Goal: Obtain resource: Obtain resource

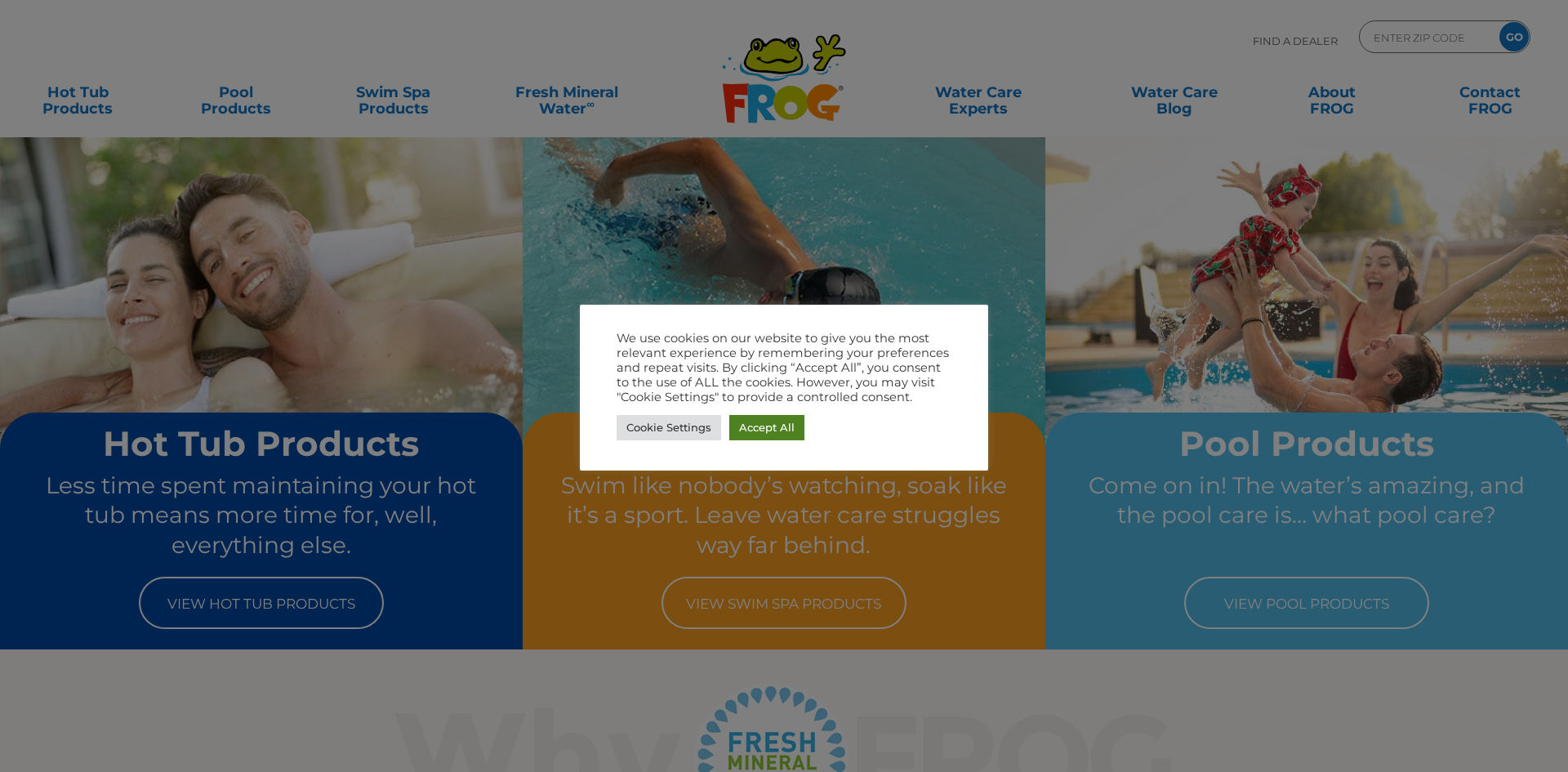
click at [770, 426] on link "Accept All" at bounding box center [767, 427] width 75 height 25
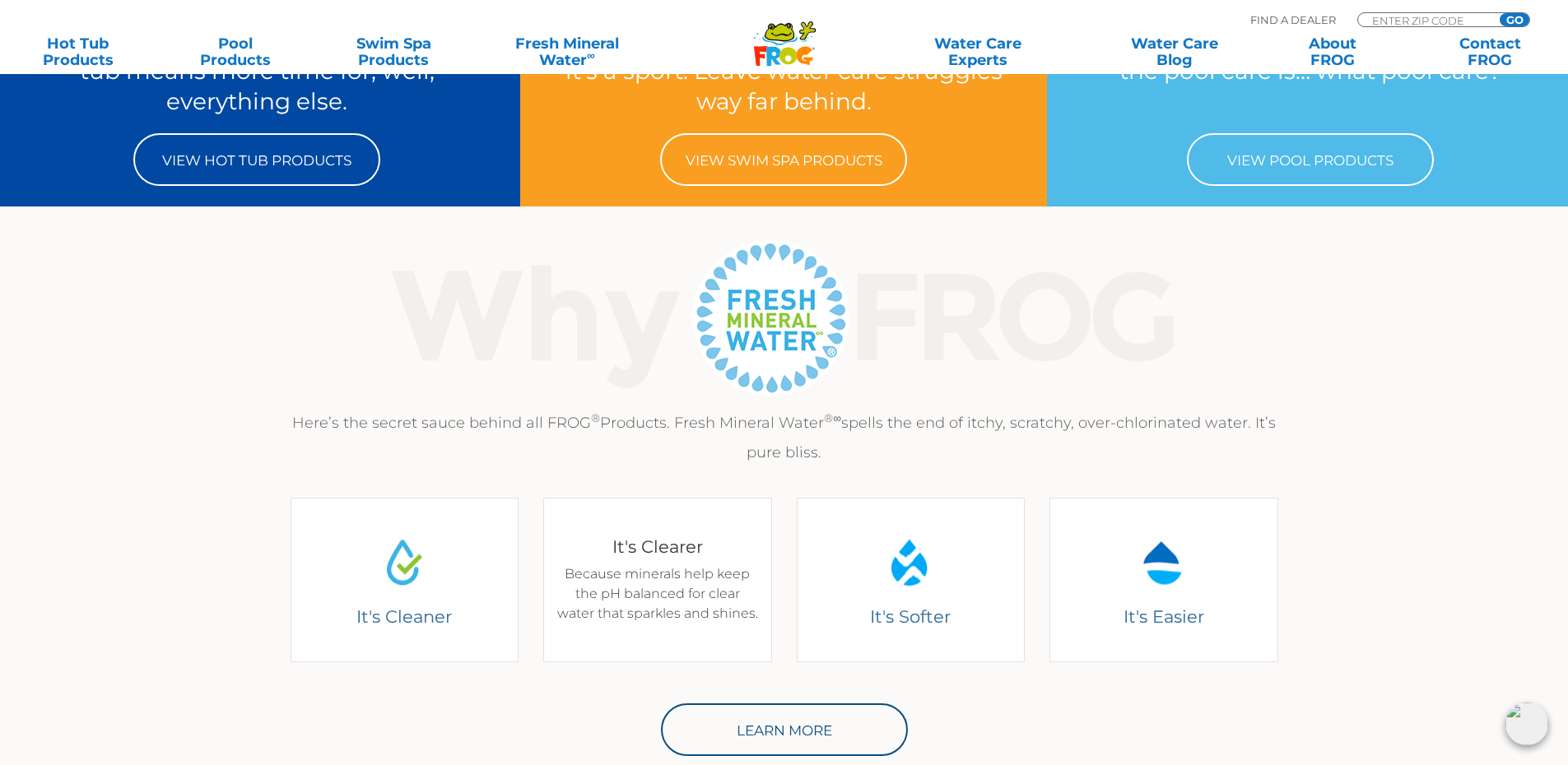
scroll to position [82, 0]
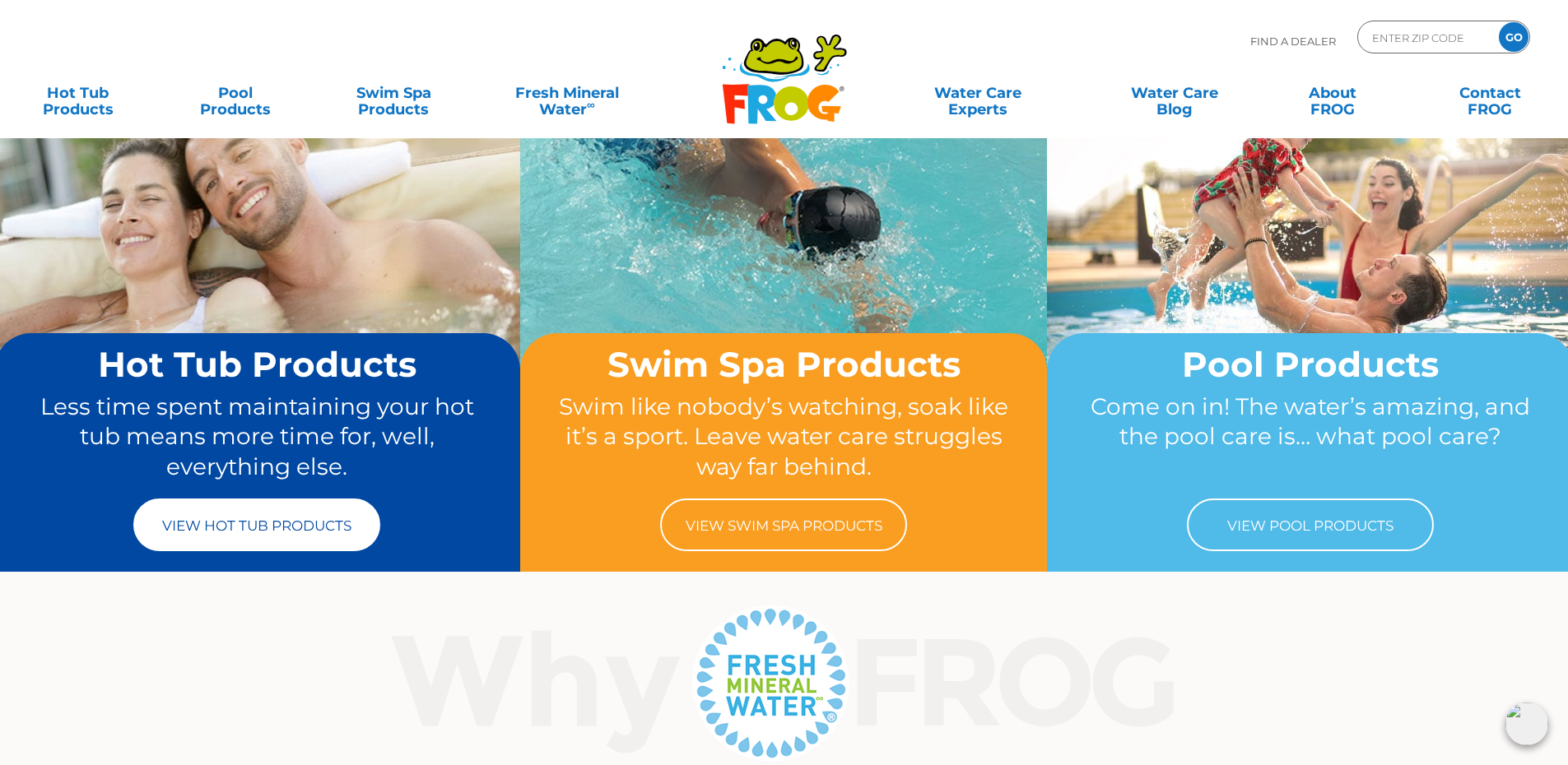
click at [275, 528] on link "View Hot Tub Products" at bounding box center [257, 525] width 247 height 53
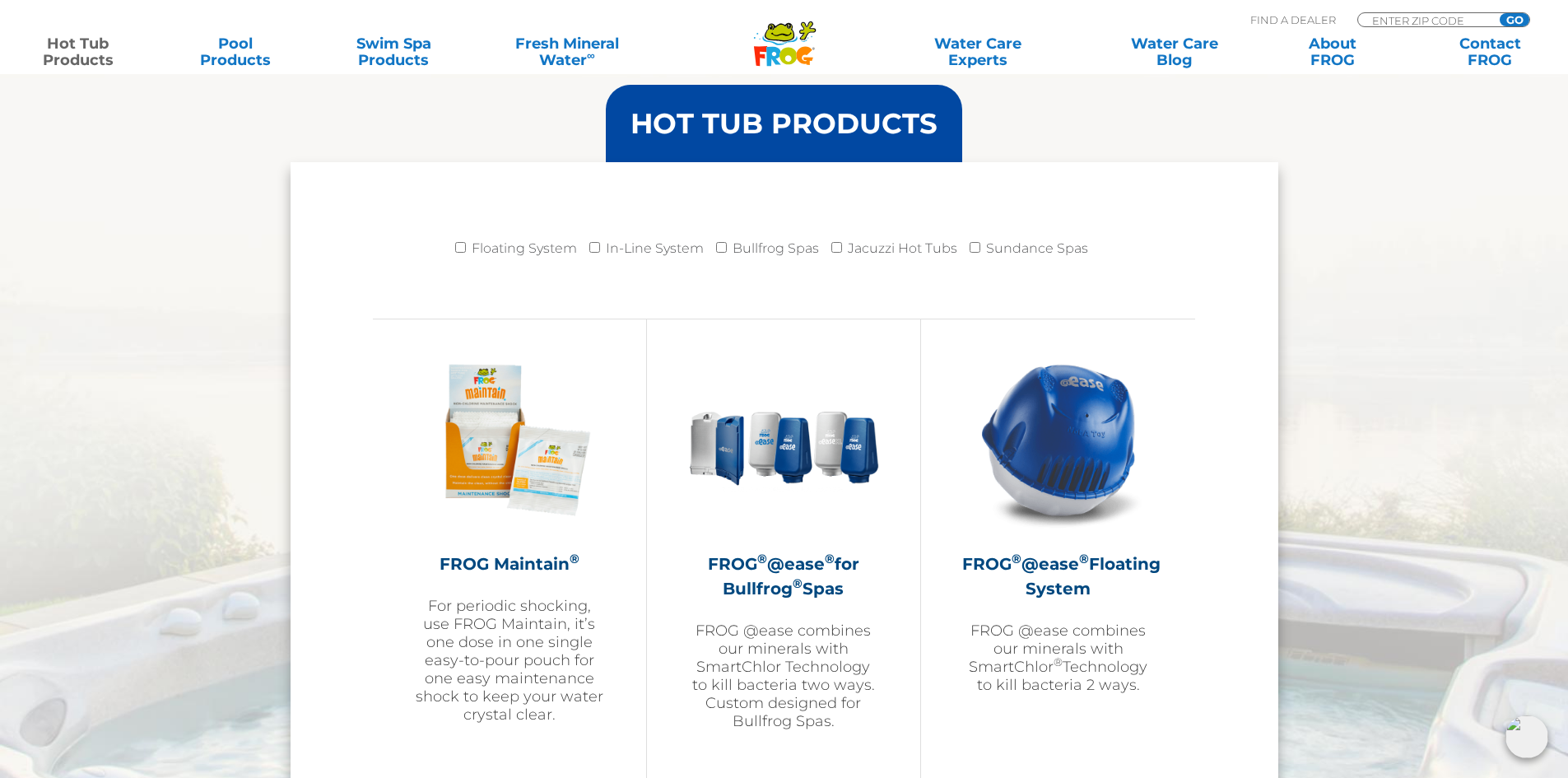
scroll to position [1646, 0]
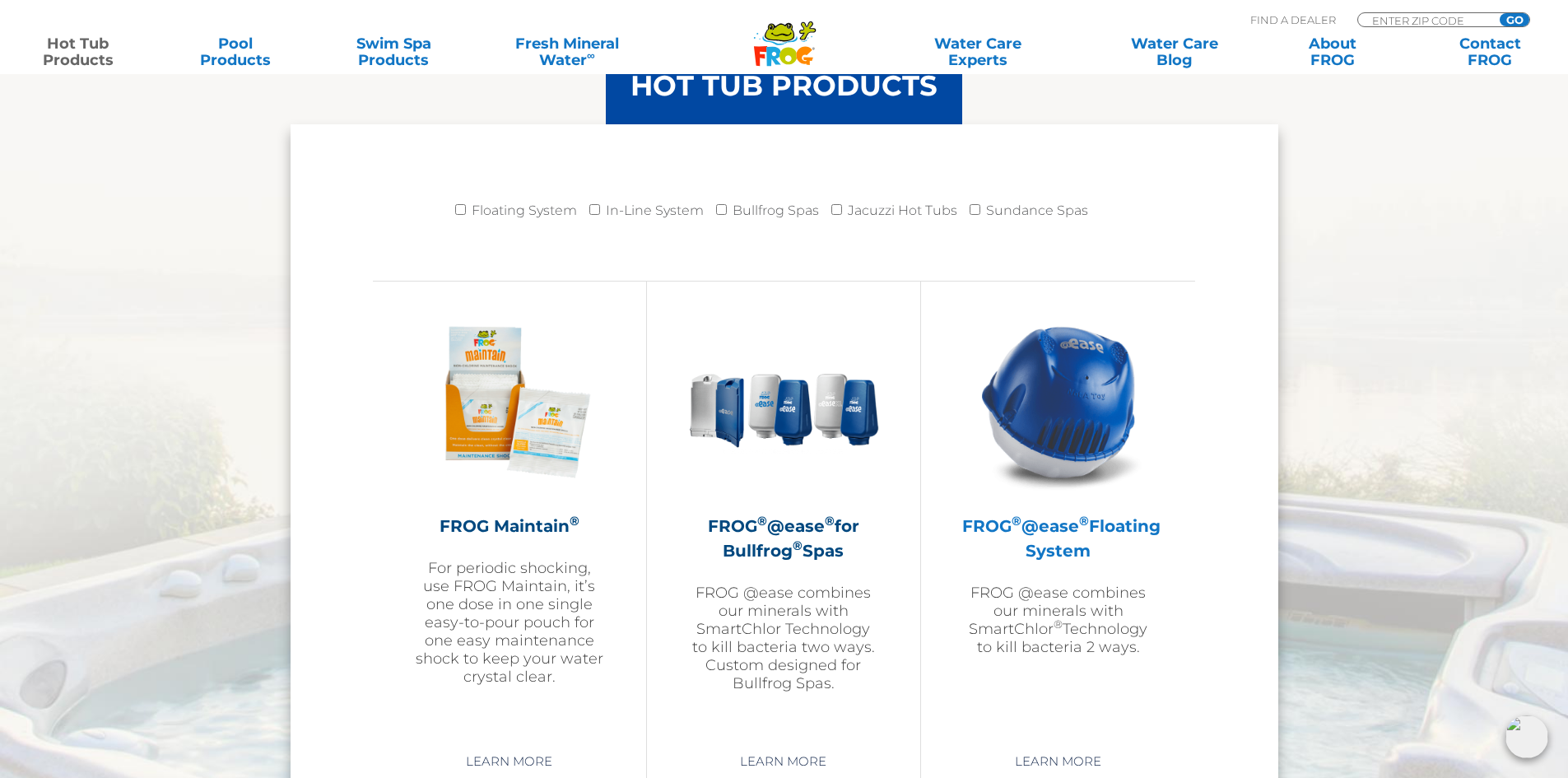
click at [1088, 425] on img at bounding box center [1058, 401] width 191 height 191
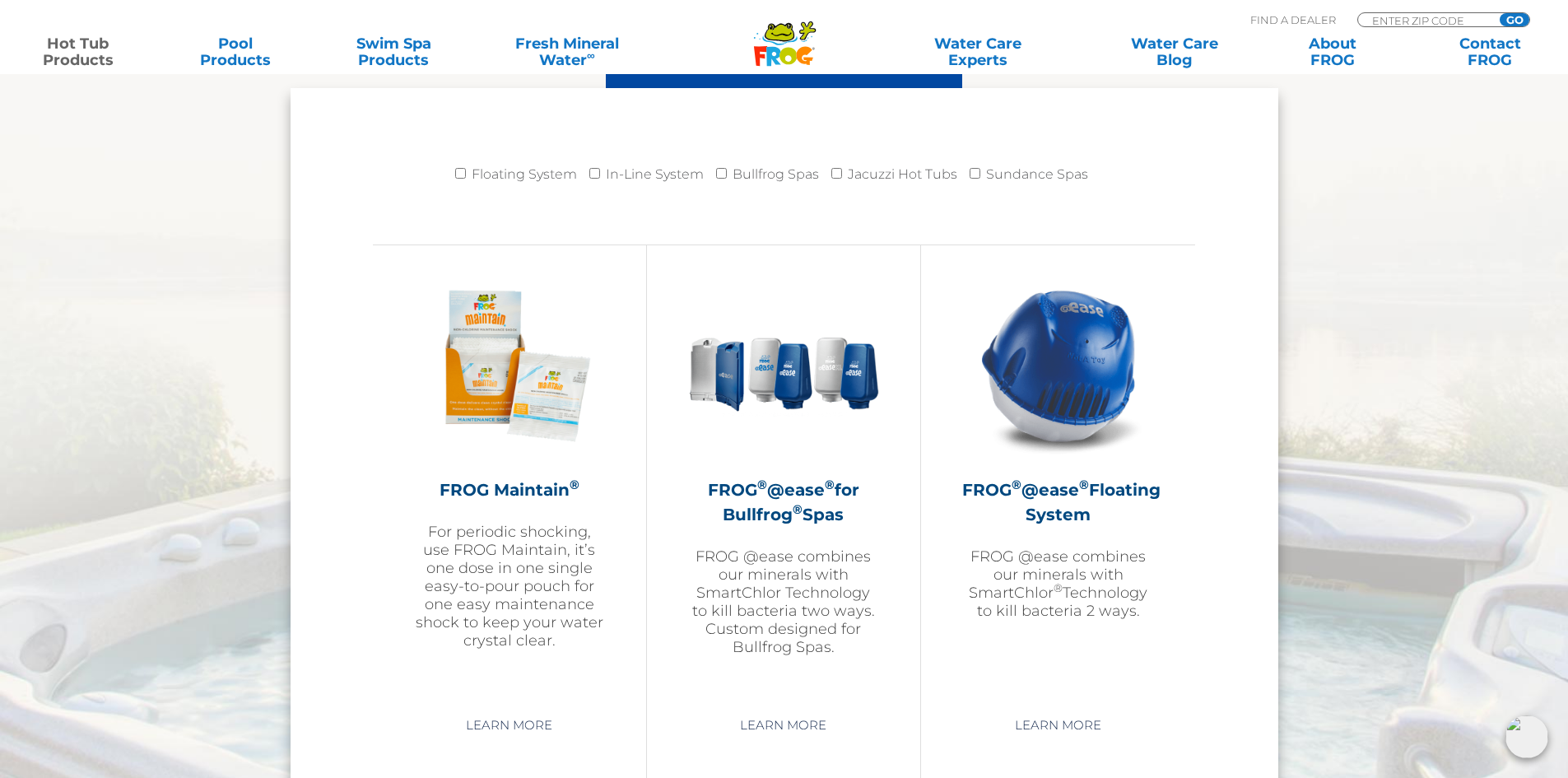
scroll to position [1872, 0]
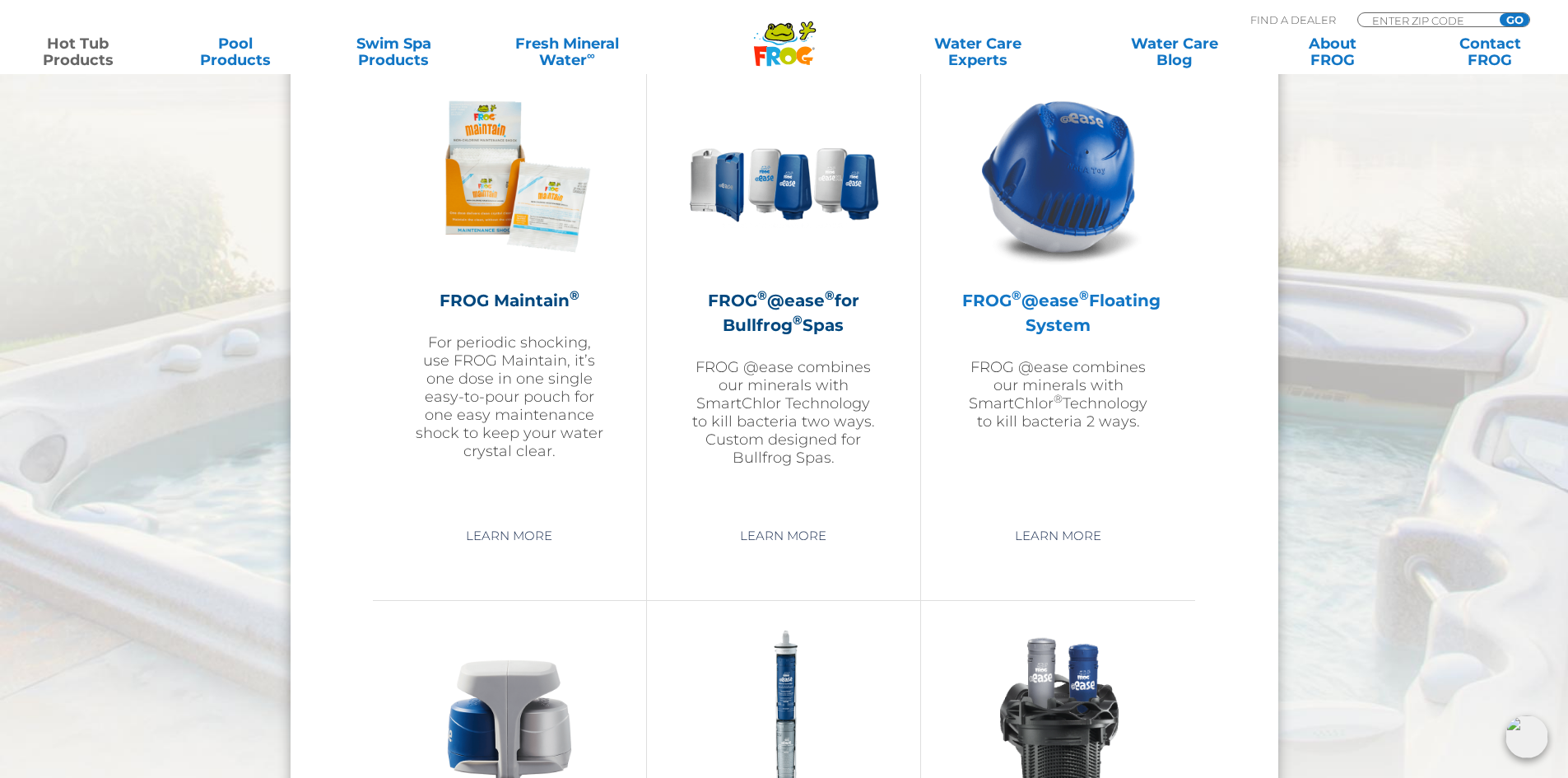
click at [1065, 234] on img at bounding box center [1058, 177] width 191 height 191
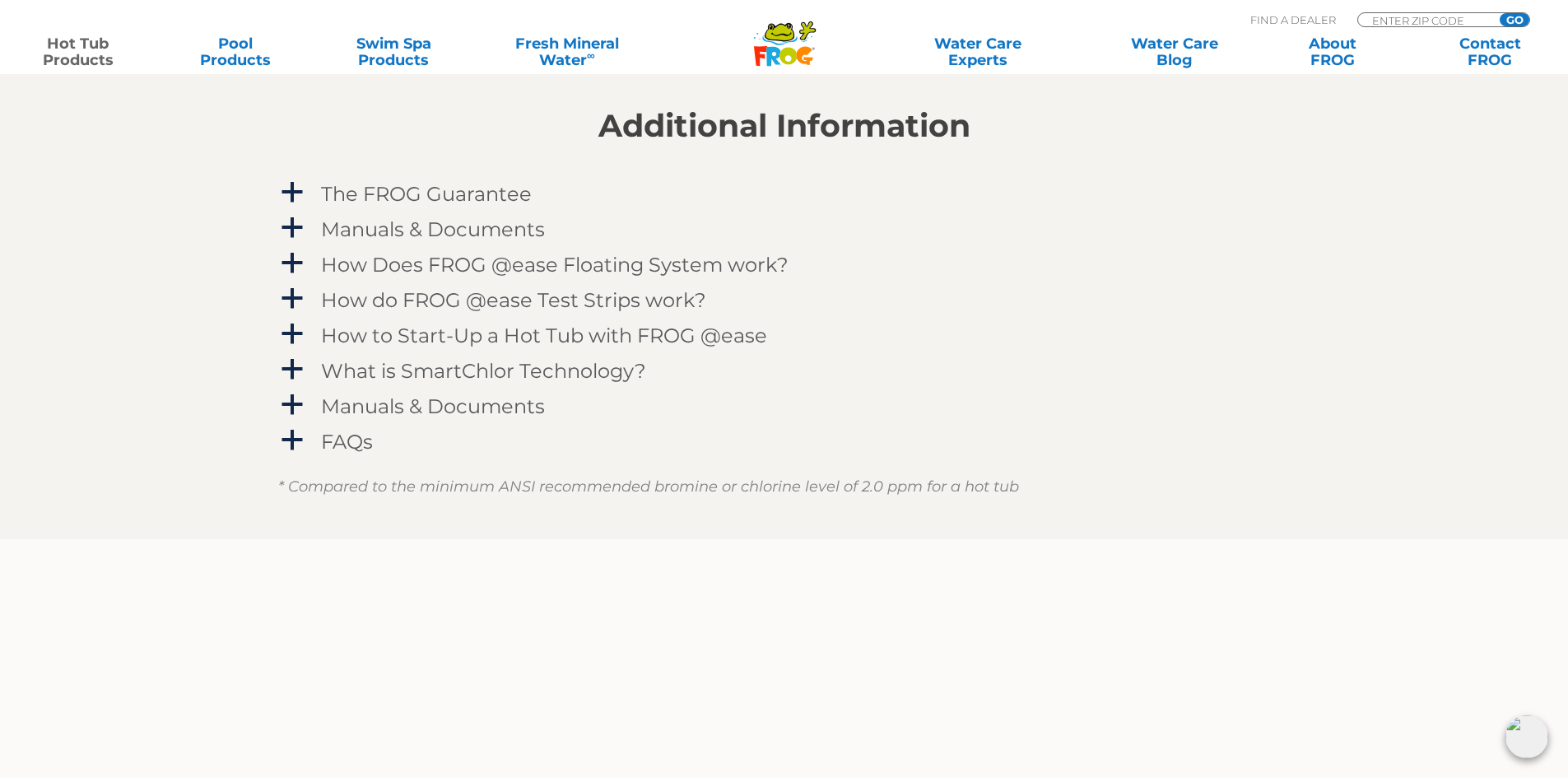
scroll to position [1563, 0]
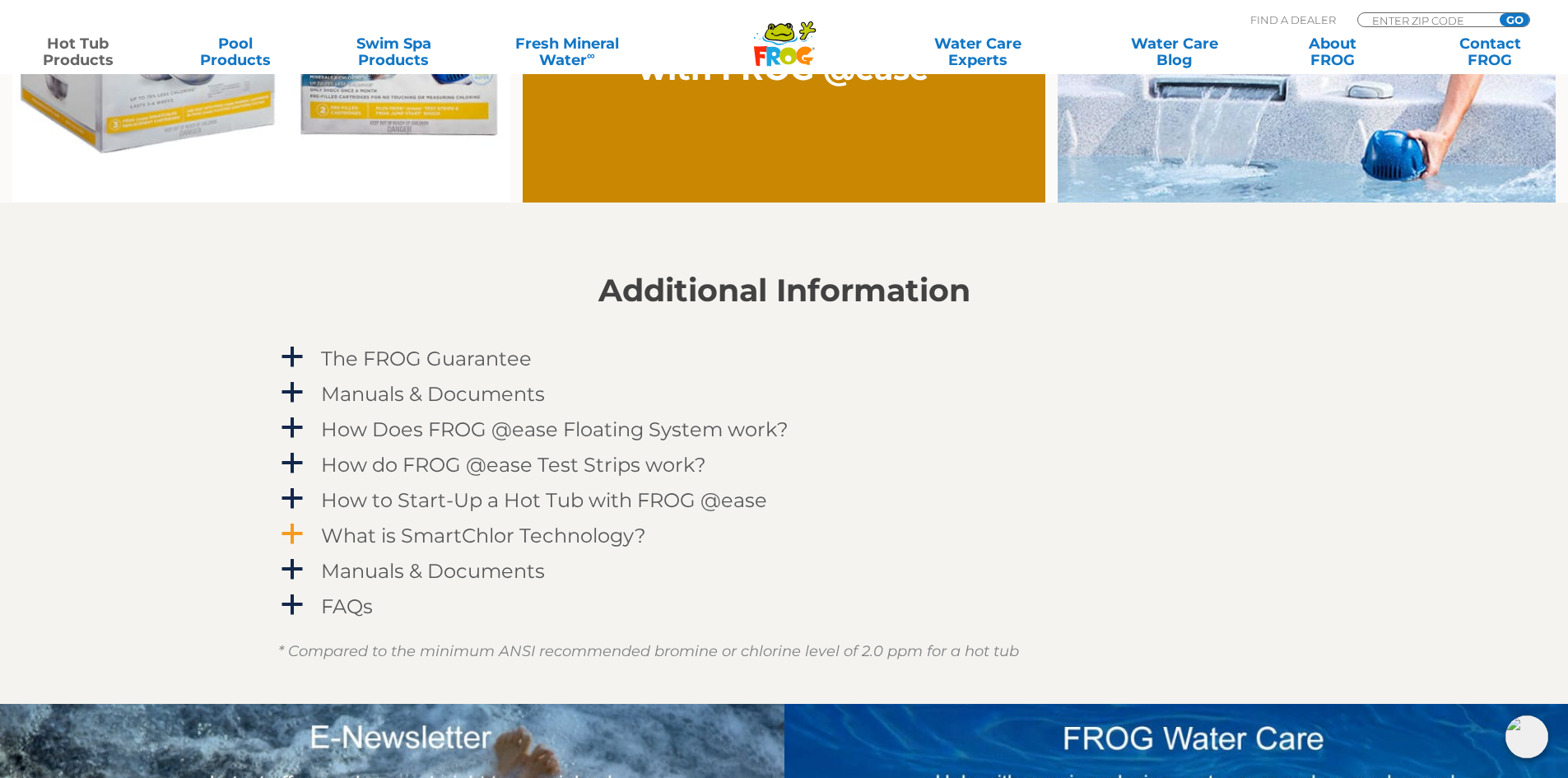
click at [613, 530] on h4 "What is SmartChlor Technology?" at bounding box center [483, 535] width 325 height 22
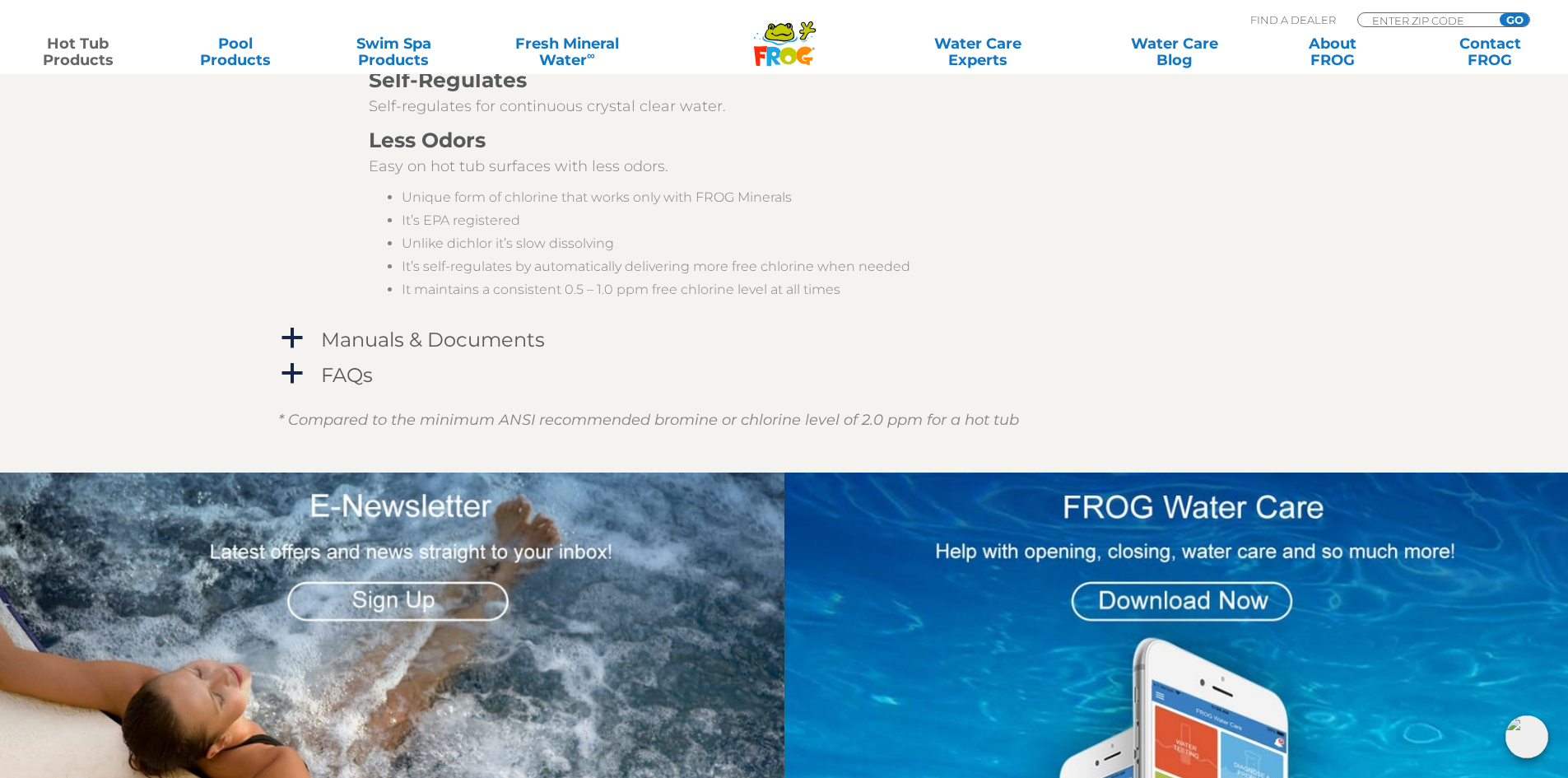
scroll to position [2633, 0]
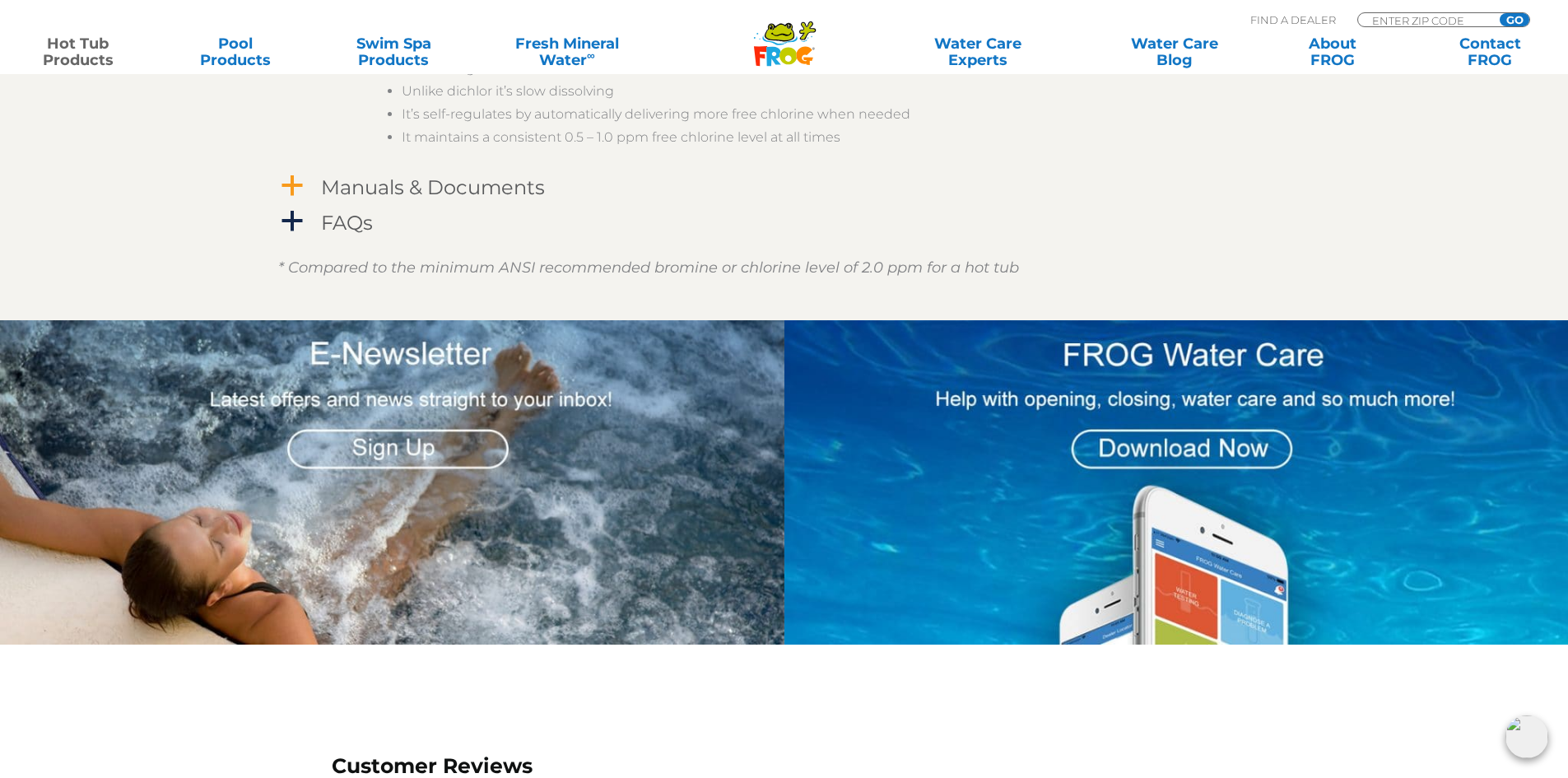
click at [548, 189] on div "Manuals & Documents" at bounding box center [747, 187] width 861 height 30
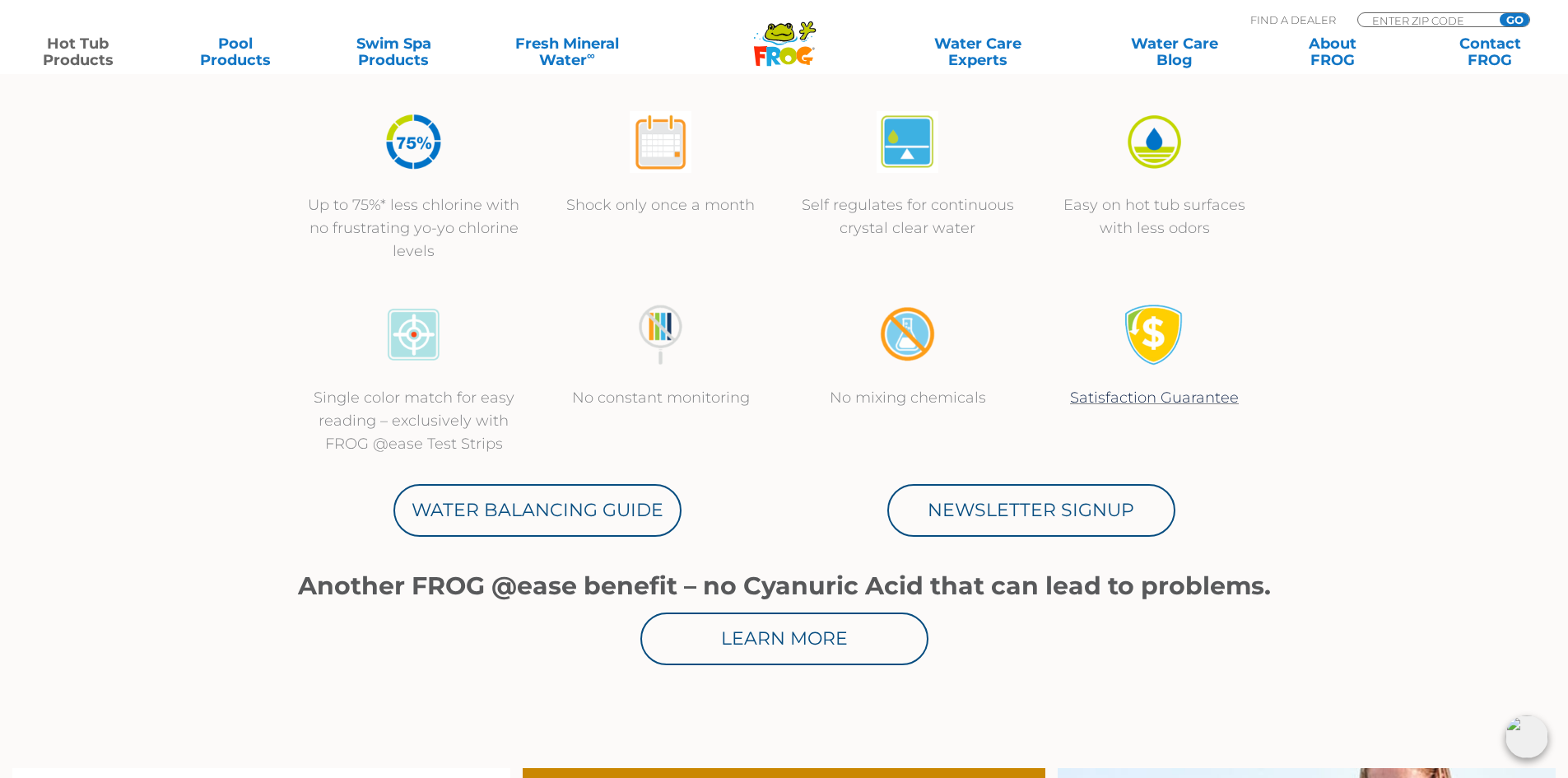
scroll to position [576, 0]
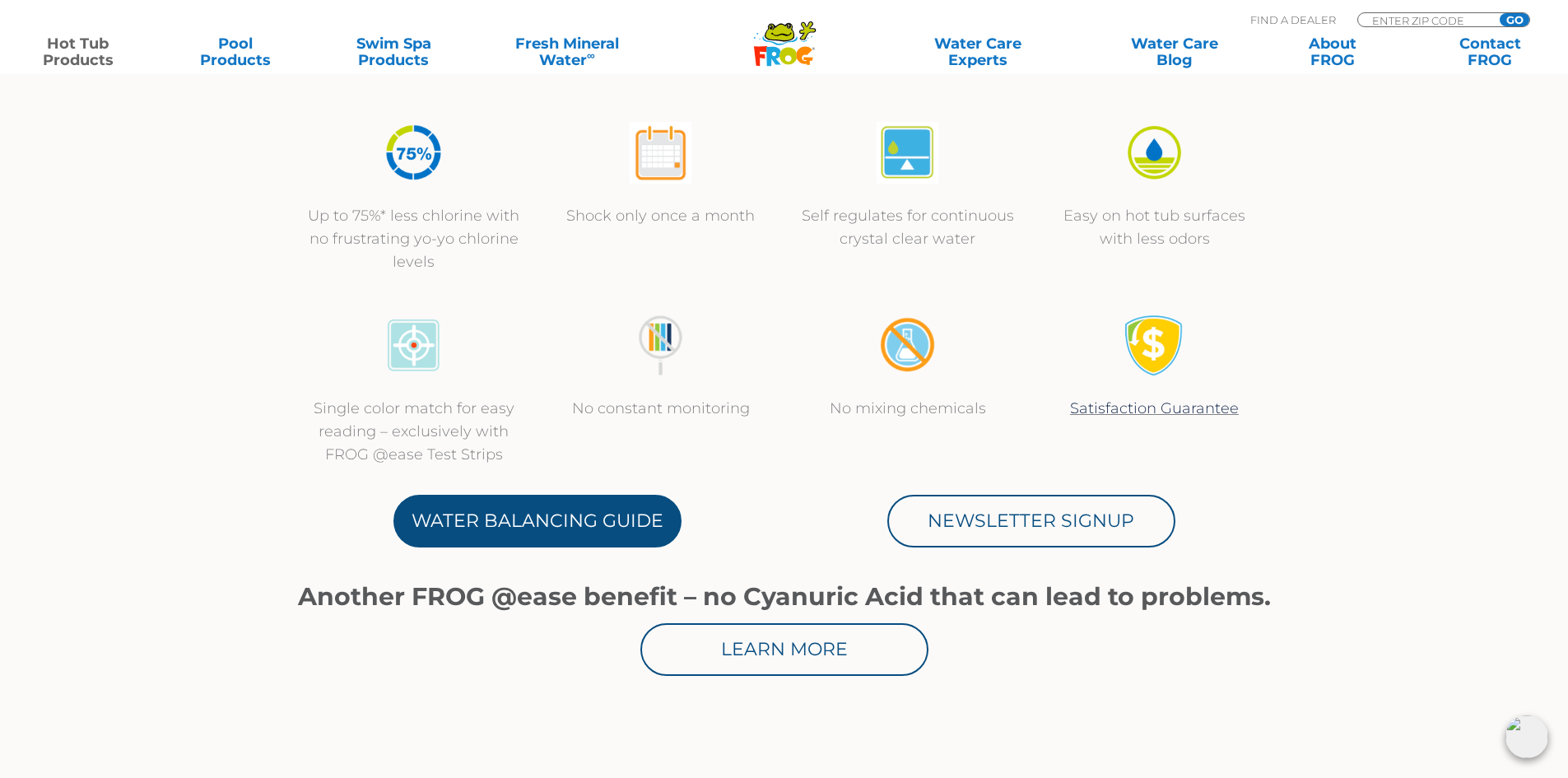
click at [608, 527] on link "Water Balancing Guide" at bounding box center [537, 521] width 288 height 53
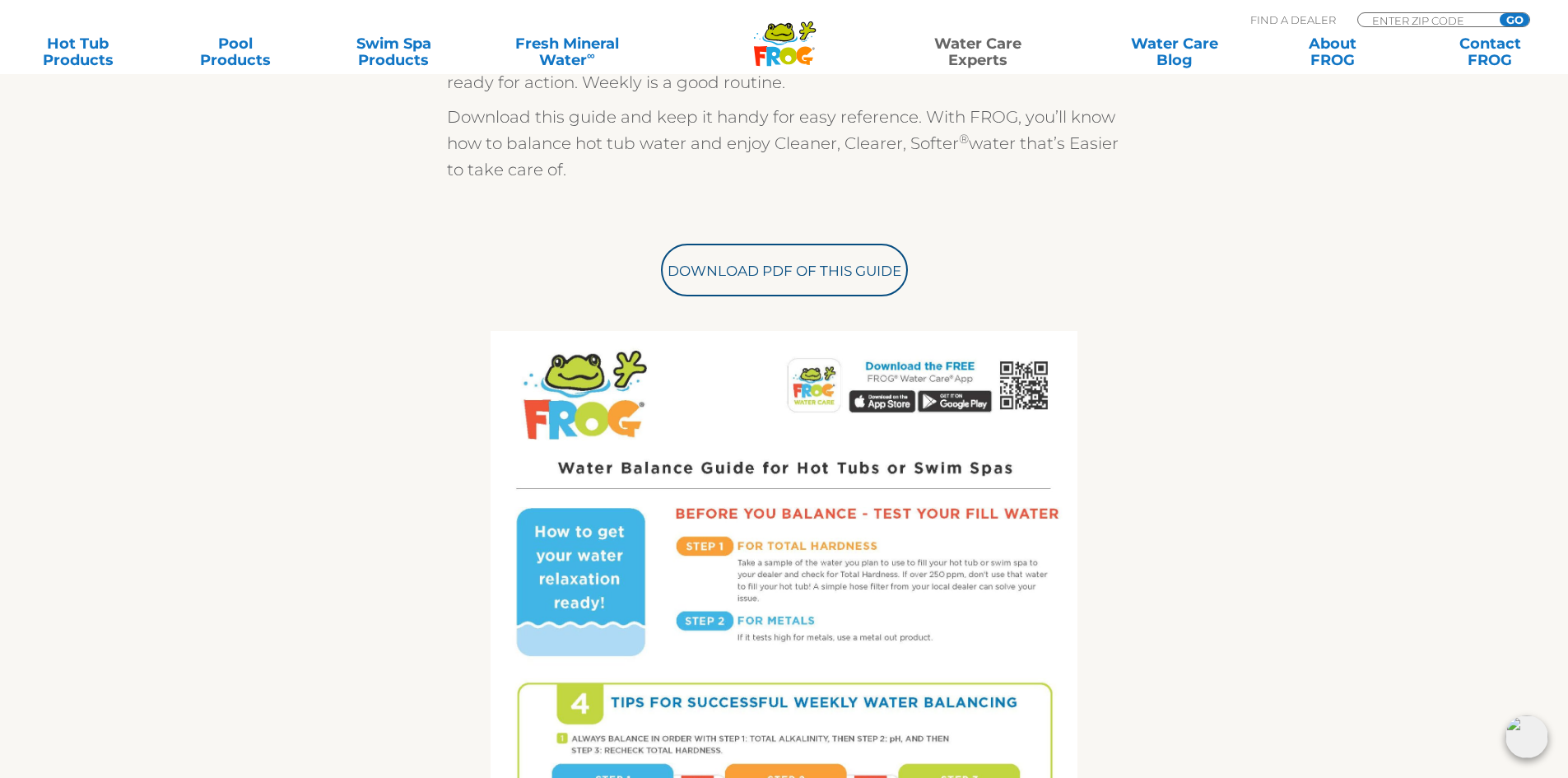
scroll to position [576, 0]
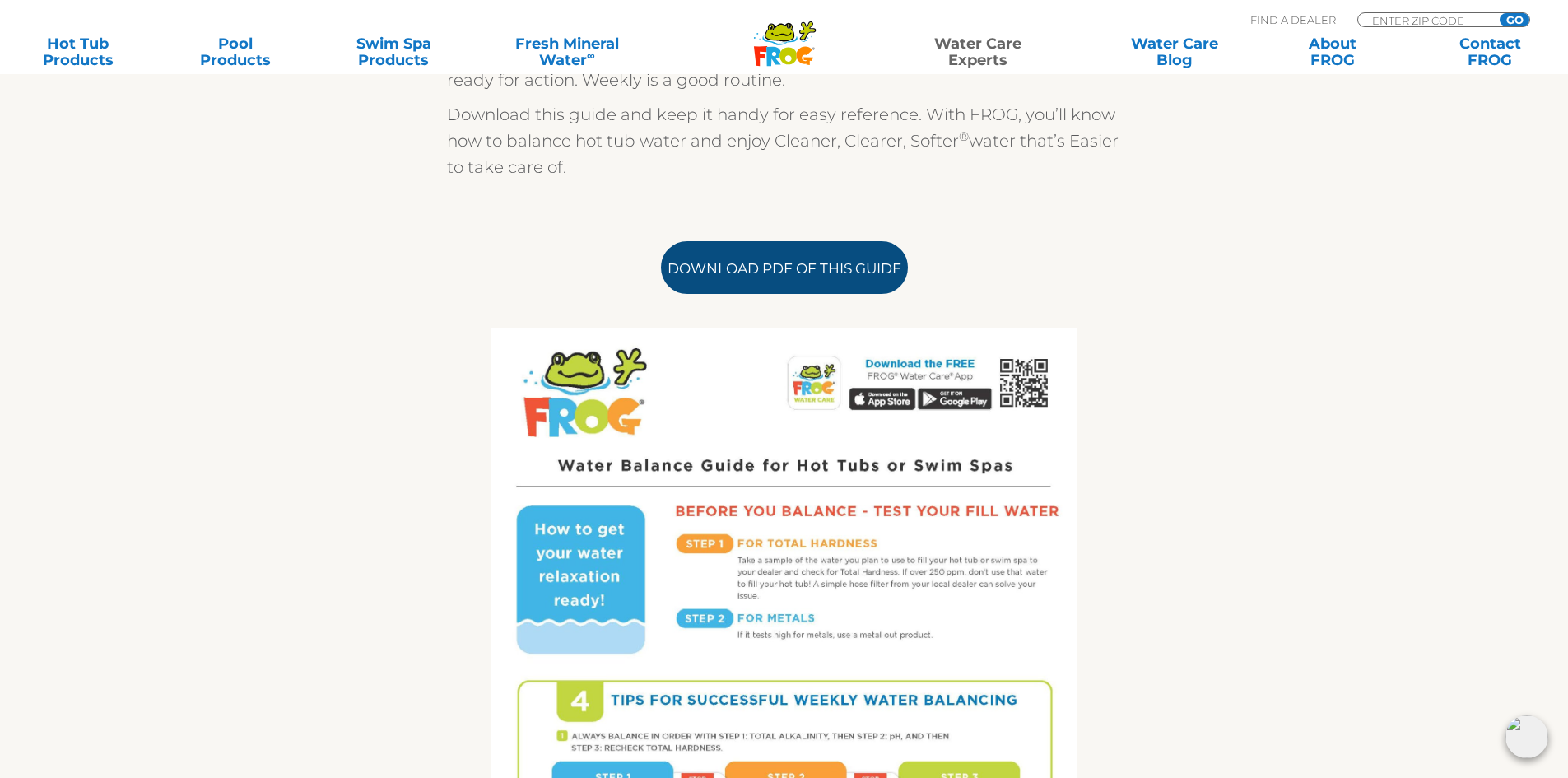
click at [823, 276] on link "Download PDF of this Guide" at bounding box center [784, 268] width 247 height 53
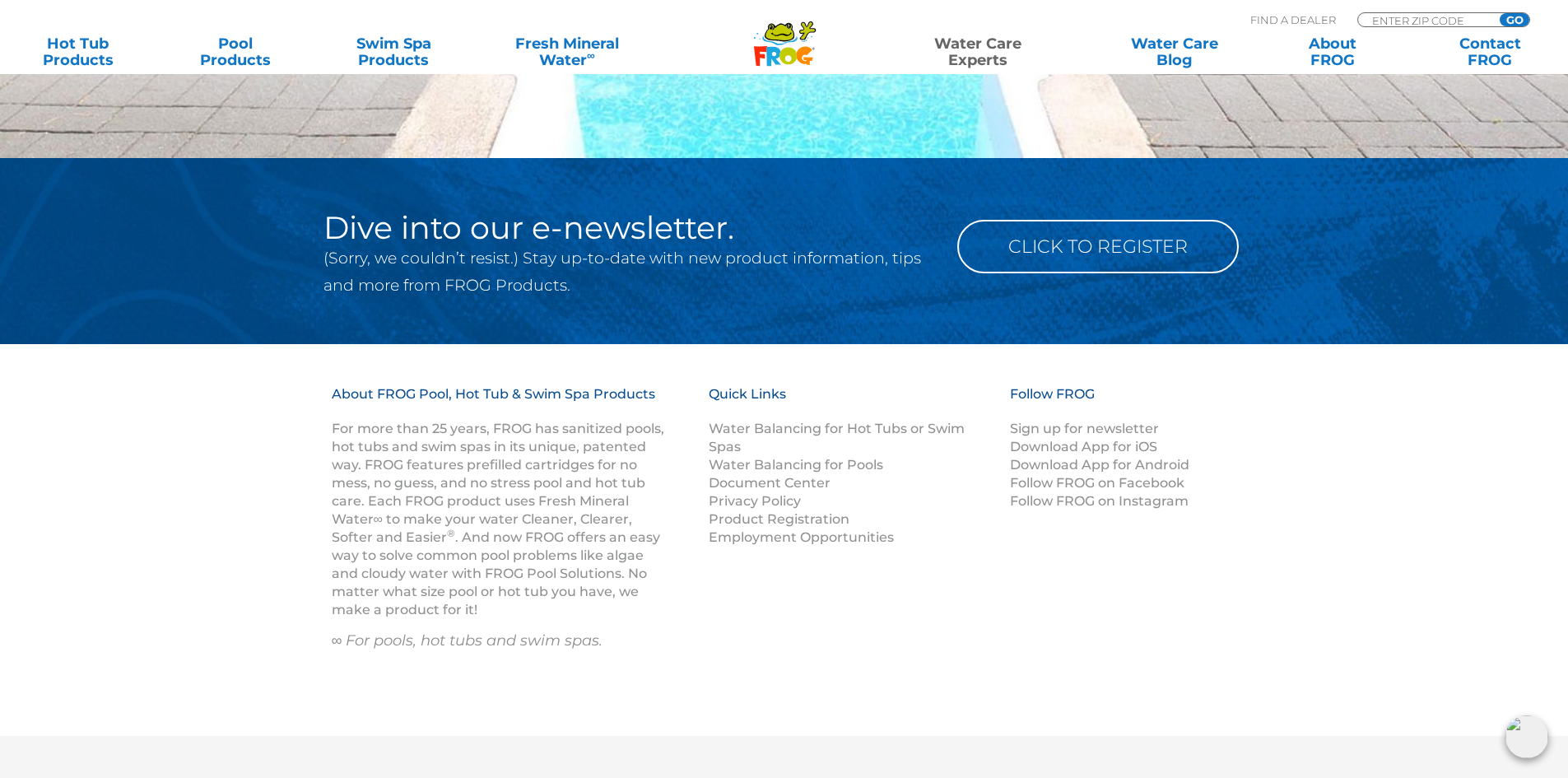
scroll to position [2198, 0]
